Goal: Transaction & Acquisition: Purchase product/service

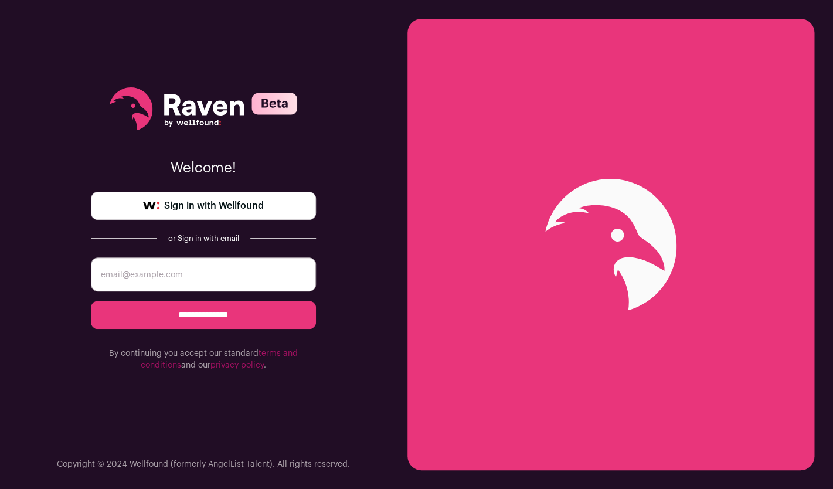
click at [206, 282] on input "email" at bounding box center [203, 274] width 225 height 34
click at [178, 281] on input "email" at bounding box center [203, 274] width 225 height 34
type input "[EMAIL_ADDRESS][DOMAIN_NAME]"
click at [217, 312] on input "**********" at bounding box center [203, 315] width 225 height 28
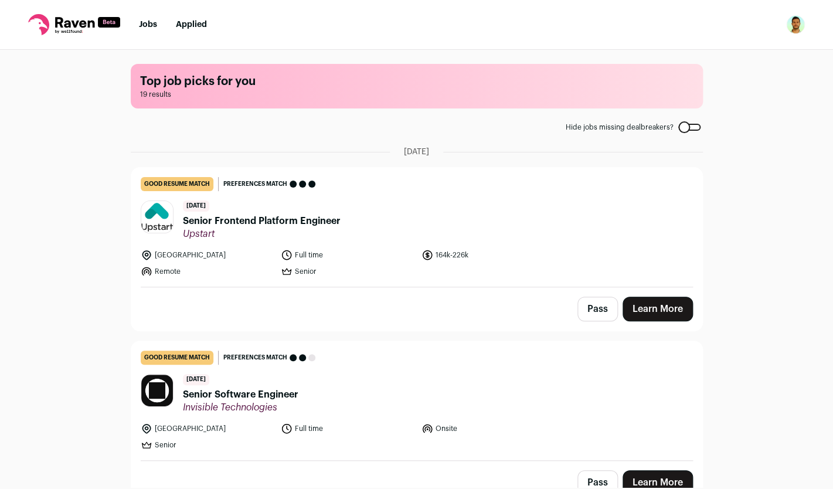
click at [305, 228] on div "6 days ago Senior Frontend Platform Engineer Upstart" at bounding box center [262, 219] width 158 height 39
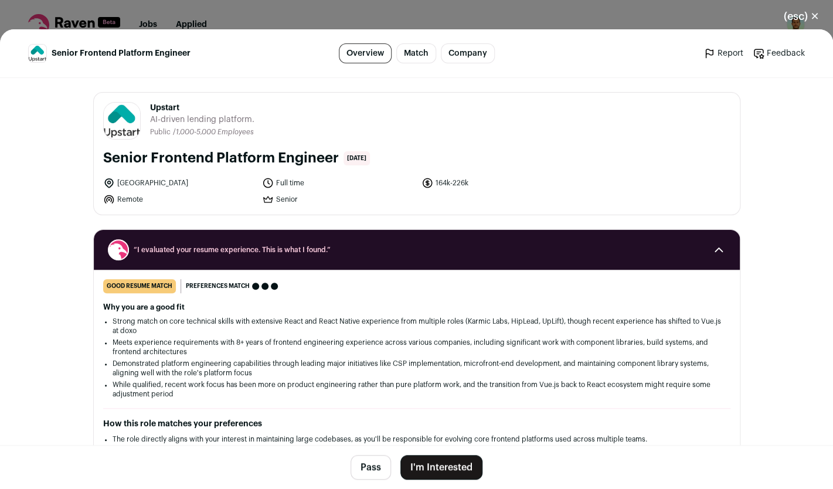
click at [465, 62] on link "Company" at bounding box center [468, 53] width 54 height 20
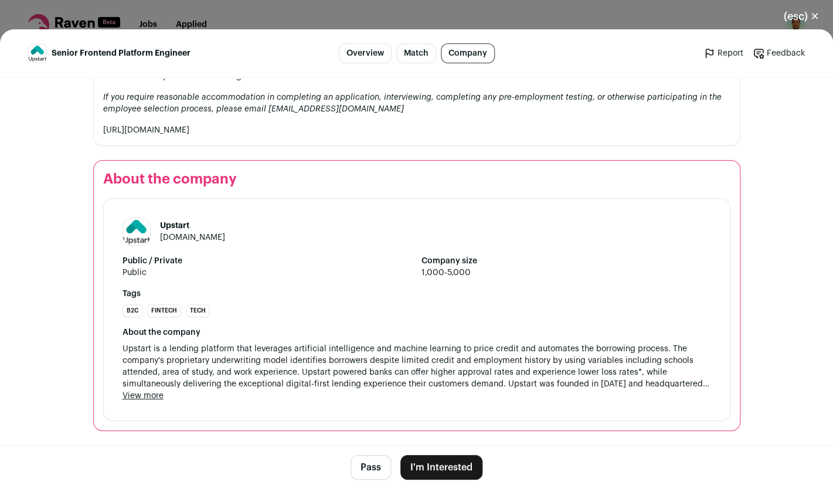
scroll to position [1517, 0]
click at [180, 236] on link "[DOMAIN_NAME]" at bounding box center [192, 237] width 65 height 8
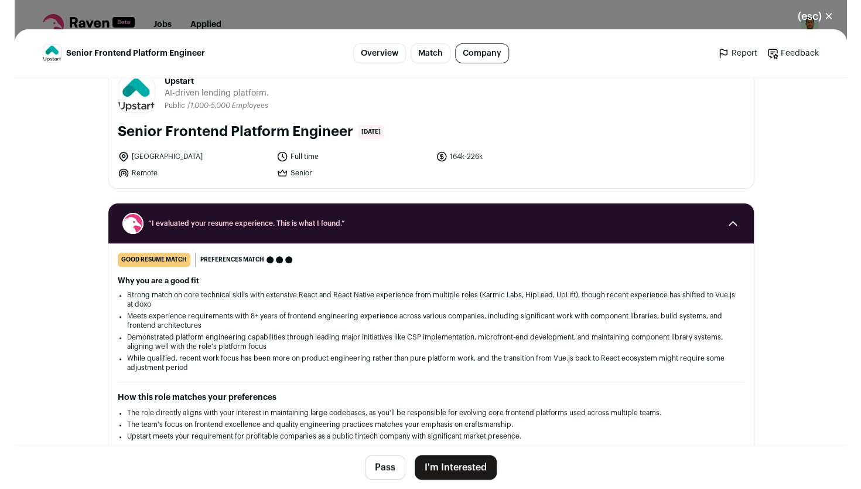
scroll to position [0, 0]
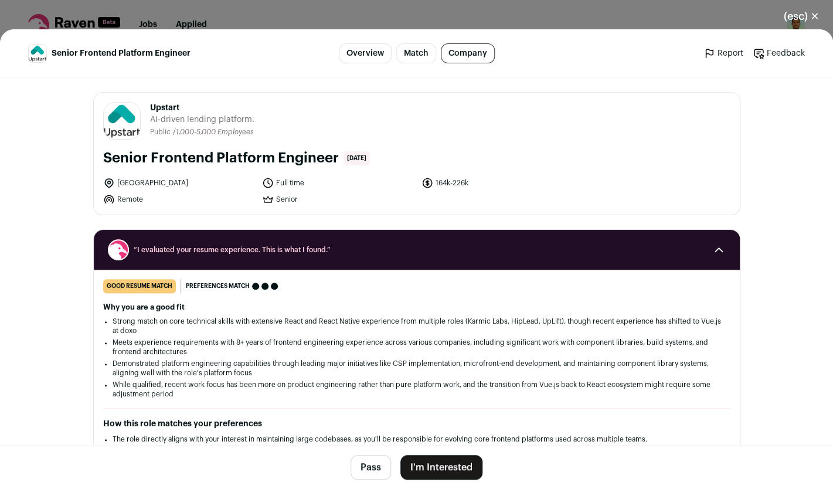
drag, startPoint x: 158, startPoint y: 157, endPoint x: 331, endPoint y: 158, distance: 172.9
click at [331, 158] on h1 "Senior Frontend Platform Engineer" at bounding box center [221, 158] width 236 height 19
click at [806, 18] on button "(esc) ✕" at bounding box center [800, 17] width 63 height 26
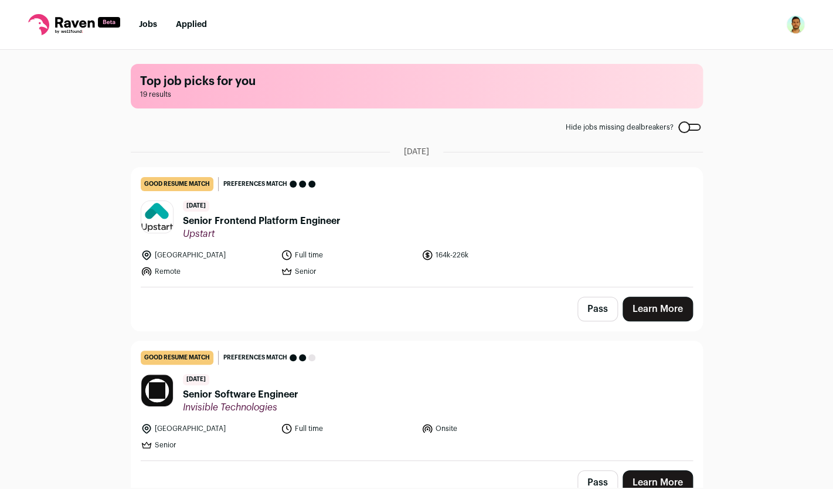
click at [69, 26] on icon at bounding box center [74, 22] width 39 height 11
click at [42, 27] on icon at bounding box center [38, 24] width 21 height 21
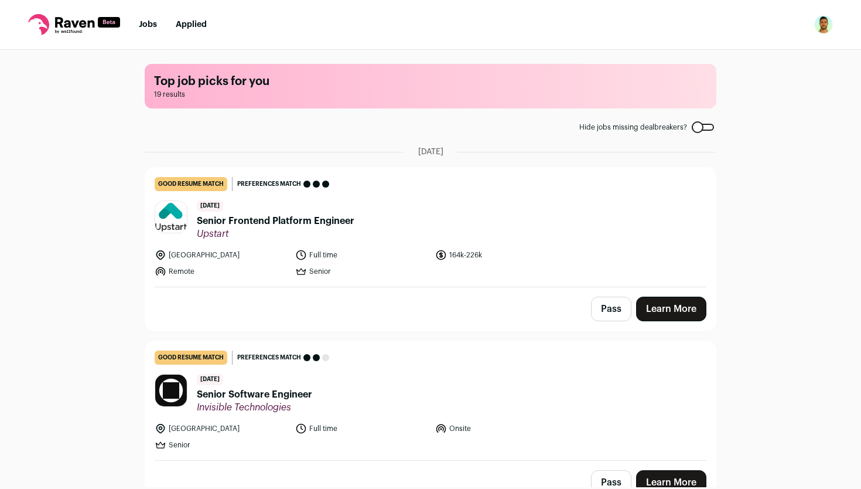
click at [148, 25] on link "Jobs" at bounding box center [148, 25] width 18 height 8
click at [829, 27] on img "Open dropdown" at bounding box center [824, 24] width 19 height 19
click at [407, 22] on nav "Jobs Applied Settings Notifications Preferences Resume FAQs Logout" at bounding box center [430, 25] width 861 height 50
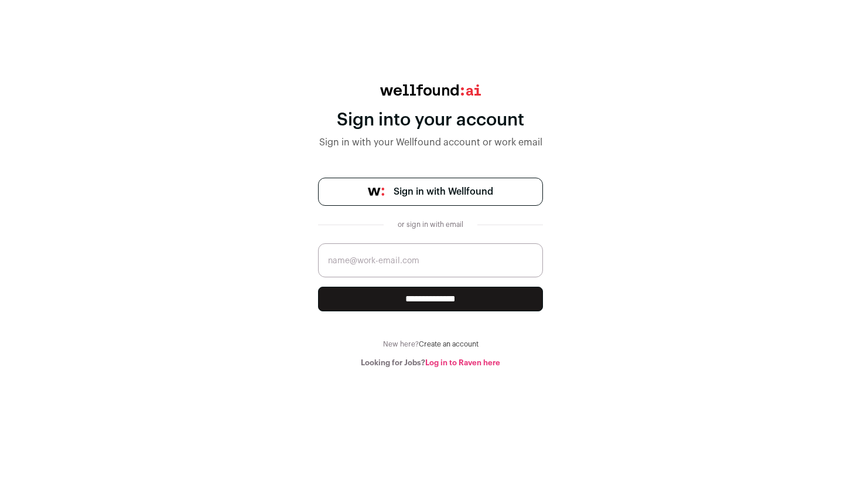
click at [418, 260] on input "email" at bounding box center [430, 260] width 225 height 34
click at [412, 261] on input "email" at bounding box center [430, 260] width 225 height 34
type input "guilsa001@gmail.com"
click at [429, 304] on input "**********" at bounding box center [430, 299] width 225 height 25
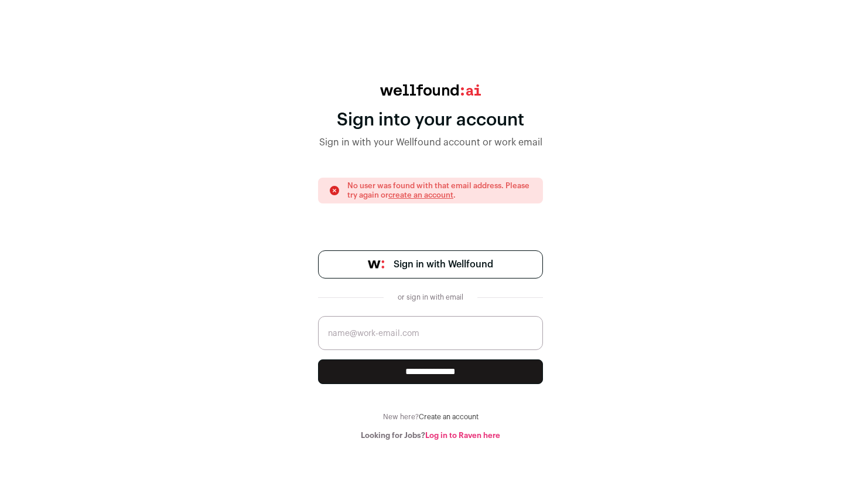
click at [440, 338] on input "email" at bounding box center [430, 333] width 225 height 34
click at [581, 344] on div "**********" at bounding box center [430, 262] width 861 height 356
click at [474, 336] on input "email" at bounding box center [430, 333] width 225 height 34
type input "guilsa001@gmail.com"
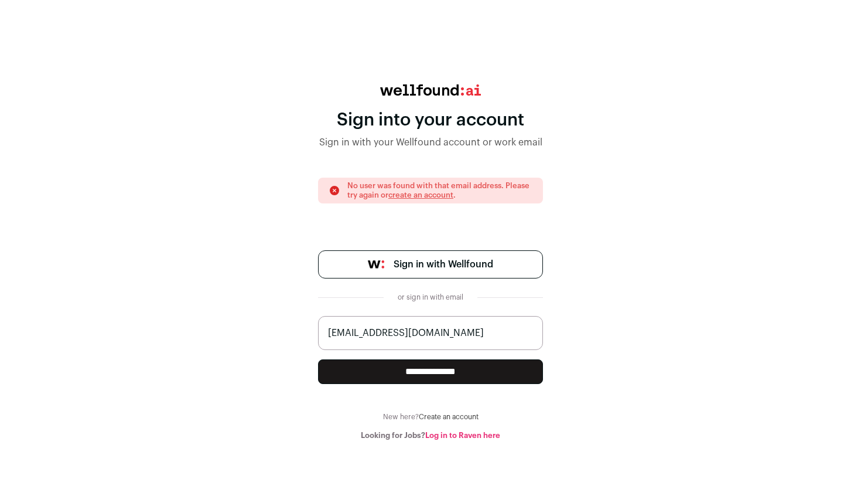
click at [458, 368] on input "**********" at bounding box center [430, 371] width 225 height 25
click at [461, 438] on link "Log in to Raven here" at bounding box center [462, 435] width 75 height 8
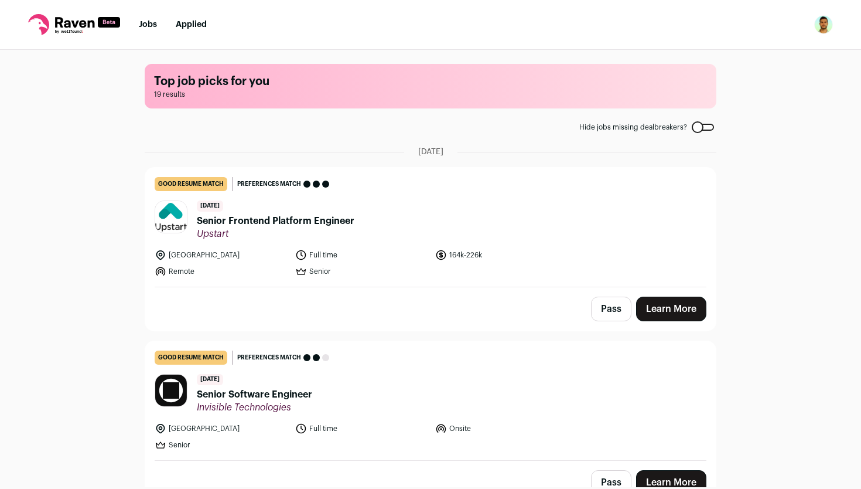
drag, startPoint x: 56, startPoint y: 26, endPoint x: 90, endPoint y: 25, distance: 34.6
click at [56, 26] on icon at bounding box center [74, 22] width 39 height 11
click at [193, 23] on link "Applied" at bounding box center [191, 25] width 31 height 8
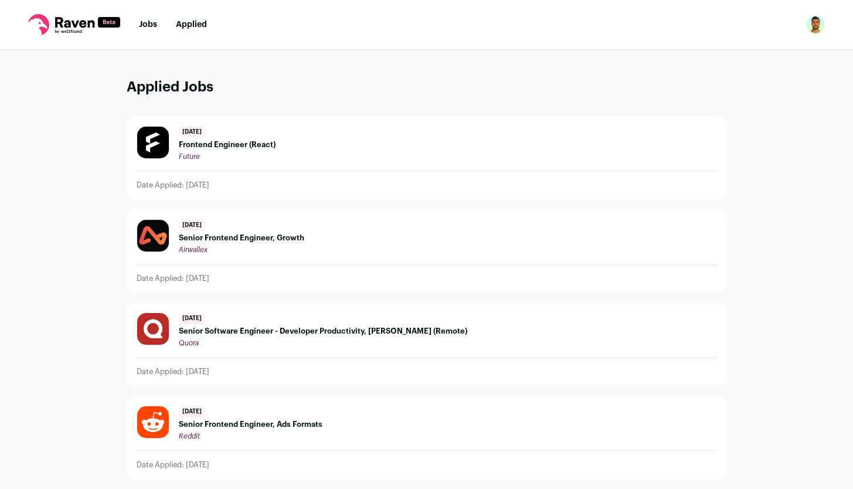
click at [812, 25] on img "Open dropdown" at bounding box center [815, 24] width 19 height 19
click at [593, 29] on nav "Jobs Applied Settings Notifications Preferences Resume FAQs Logout" at bounding box center [426, 25] width 853 height 50
click at [35, 23] on icon at bounding box center [74, 24] width 92 height 21
click at [112, 22] on icon at bounding box center [109, 22] width 12 height 4
drag, startPoint x: 111, startPoint y: 22, endPoint x: 134, endPoint y: 16, distance: 23.0
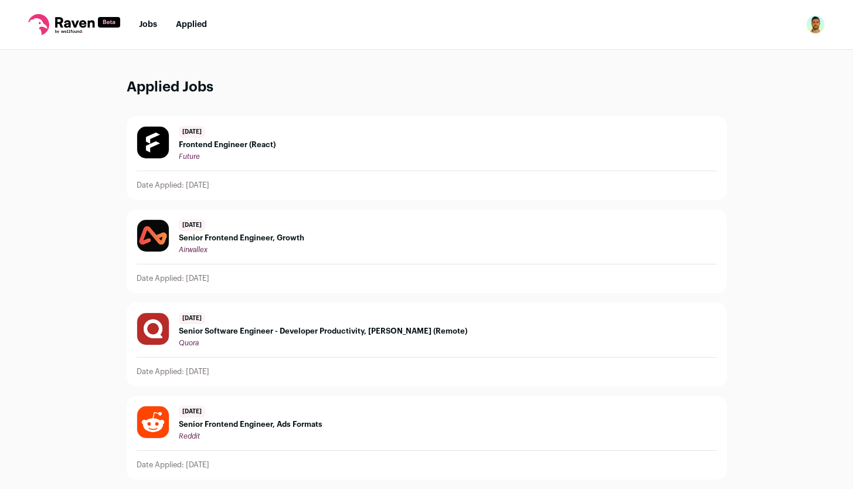
click at [111, 23] on icon at bounding box center [109, 22] width 12 height 4
click at [159, 24] on ul "Jobs Applied" at bounding box center [173, 25] width 68 height 12
click at [152, 25] on link "Jobs" at bounding box center [148, 25] width 18 height 8
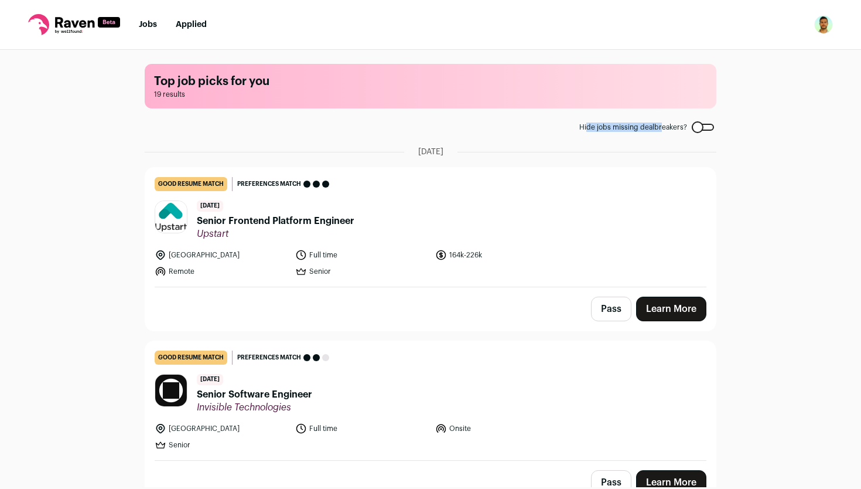
drag, startPoint x: 637, startPoint y: 132, endPoint x: 657, endPoint y: 131, distance: 20.5
click at [657, 131] on span "Hide jobs missing dealbreakers?" at bounding box center [634, 126] width 108 height 9
drag, startPoint x: 776, startPoint y: 147, endPoint x: 710, endPoint y: 129, distance: 67.9
click at [771, 145] on div "Top job picks for you 19 results Hide jobs missing dealbreakers? [DATE] good re…" at bounding box center [430, 268] width 861 height 437
click at [697, 131] on label "Hide jobs missing dealbreakers?" at bounding box center [647, 126] width 135 height 9
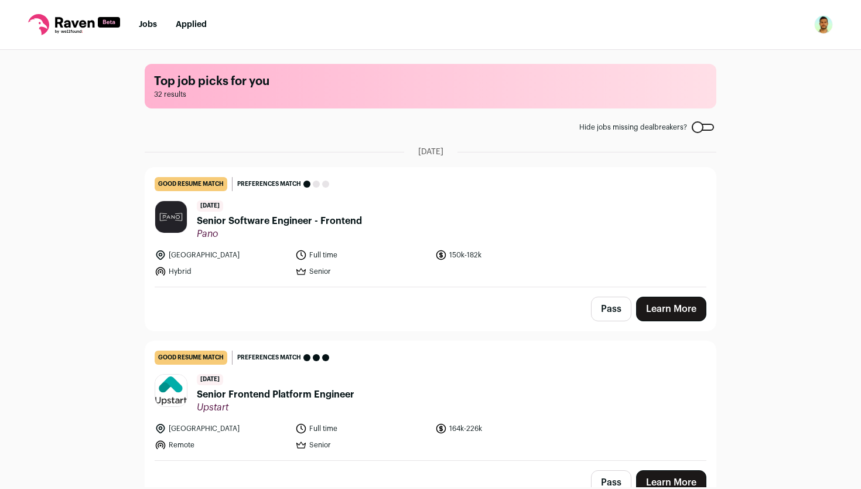
click at [696, 125] on div at bounding box center [703, 127] width 22 height 7
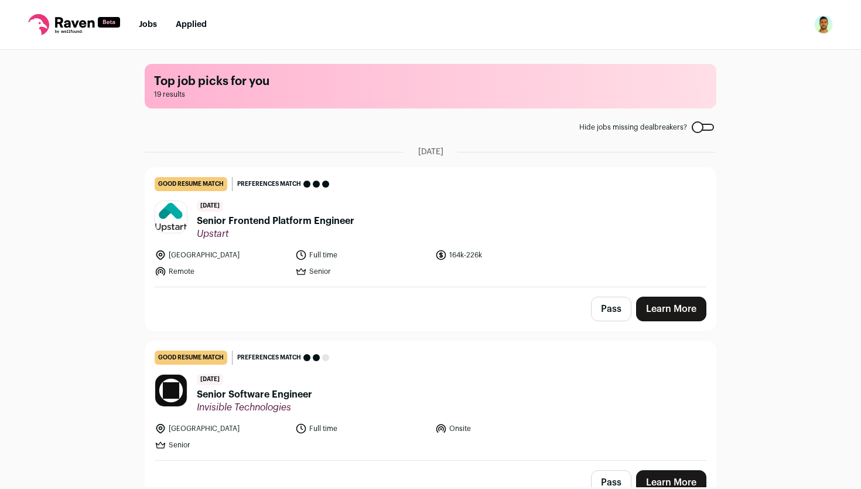
click at [81, 27] on icon at bounding box center [74, 22] width 39 height 11
click at [50, 28] on icon at bounding box center [74, 24] width 92 height 21
click at [265, 222] on span "Senior Frontend Platform Engineer" at bounding box center [276, 221] width 158 height 14
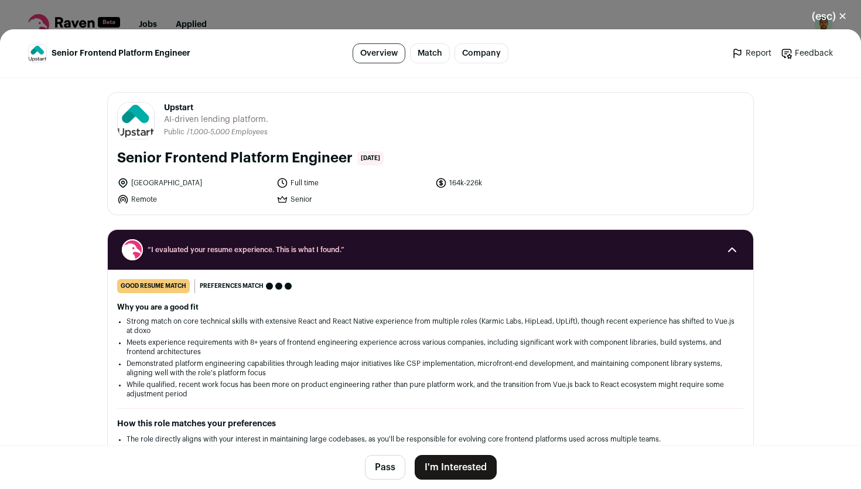
click at [449, 466] on button "I'm Interested" at bounding box center [456, 467] width 82 height 25
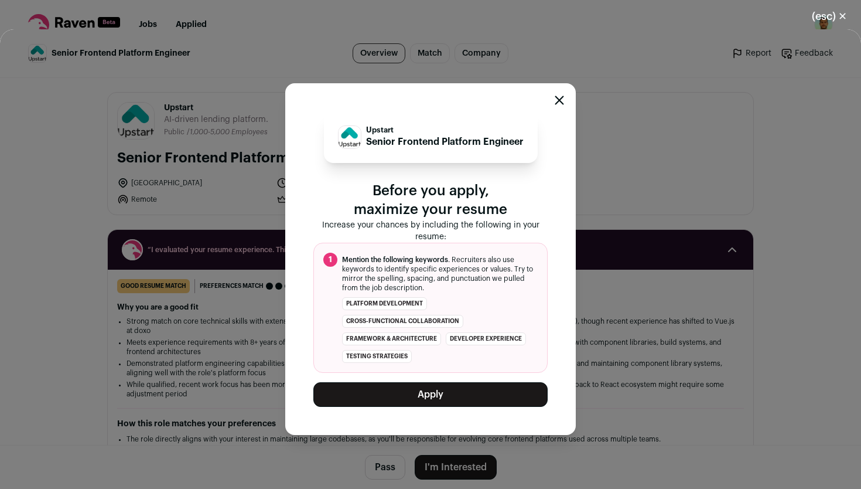
click at [558, 102] on icon "Close modal" at bounding box center [559, 100] width 9 height 9
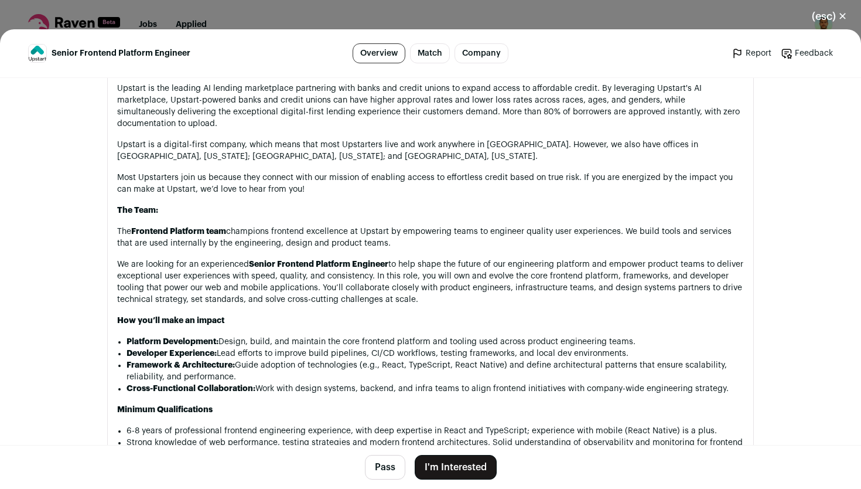
scroll to position [609, 0]
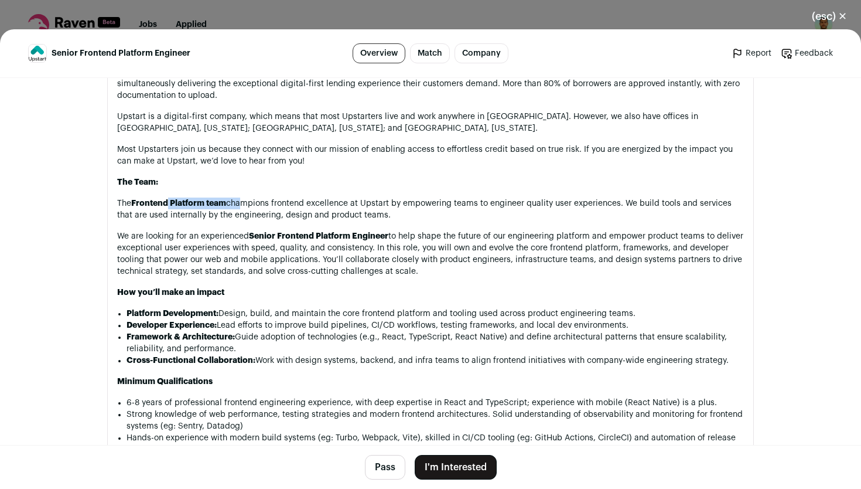
drag, startPoint x: 163, startPoint y: 207, endPoint x: 250, endPoint y: 207, distance: 86.7
click at [240, 209] on p "The Frontend Platform team champions frontend excellence at Upstart by empoweri…" at bounding box center [430, 208] width 627 height 23
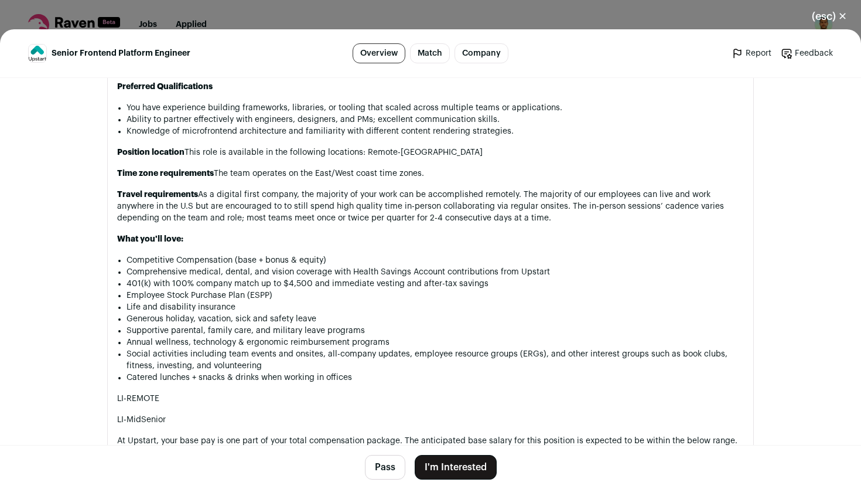
scroll to position [1006, 0]
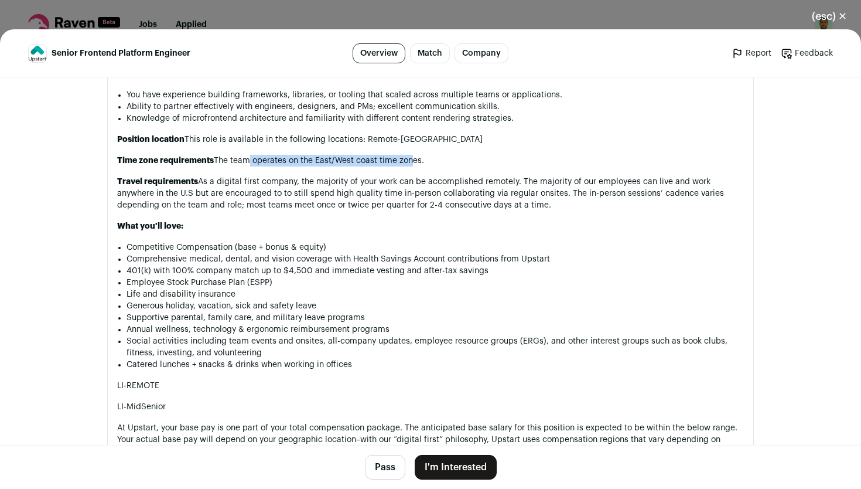
drag, startPoint x: 241, startPoint y: 174, endPoint x: 420, endPoint y: 175, distance: 178.1
click at [407, 166] on p "Time zone requirements The team operates on the East/West coast time zones." at bounding box center [430, 161] width 627 height 12
click at [420, 166] on p "Time zone requirements The team operates on the East/West coast time zones." at bounding box center [430, 161] width 627 height 12
click at [448, 470] on button "I'm Interested" at bounding box center [456, 467] width 82 height 25
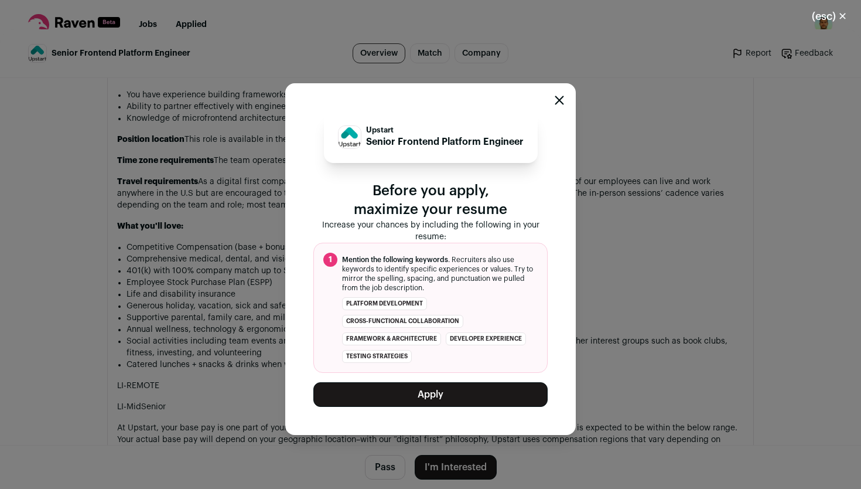
click at [421, 396] on button "Apply" at bounding box center [431, 394] width 234 height 25
